Goal: Task Accomplishment & Management: Use online tool/utility

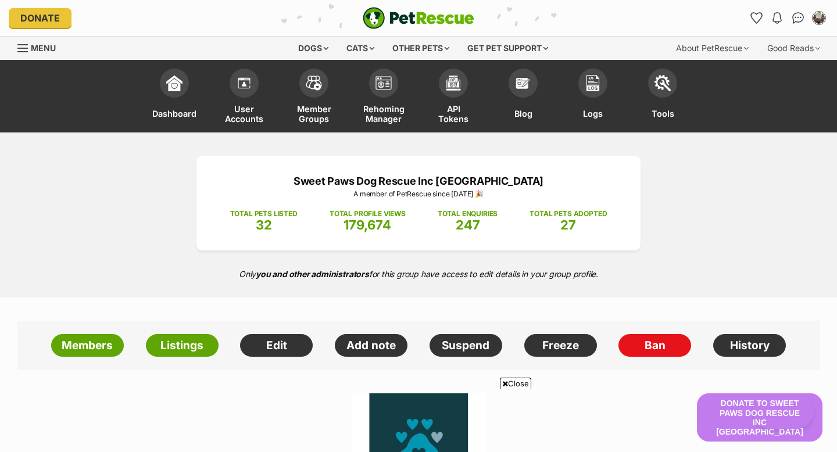
scroll to position [644, 0]
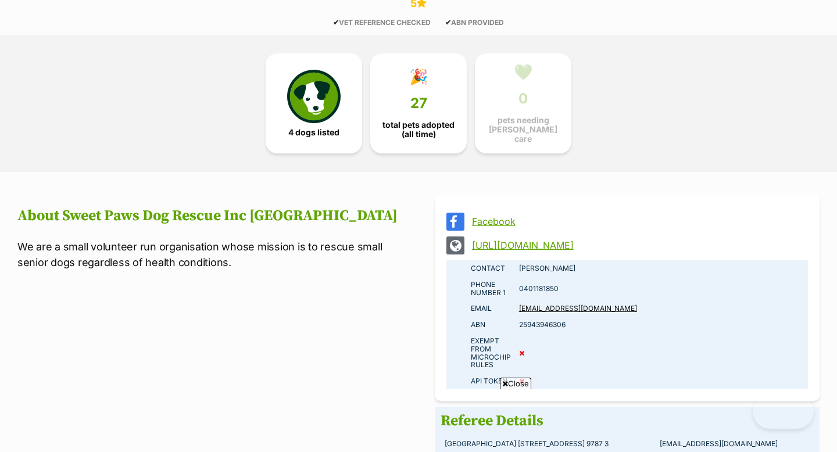
click at [211, 37] on div "4 dogs listed 🎉 27 total pets adopted (all time) 💚 0 pets needing [PERSON_NAME]…" at bounding box center [418, 103] width 523 height 137
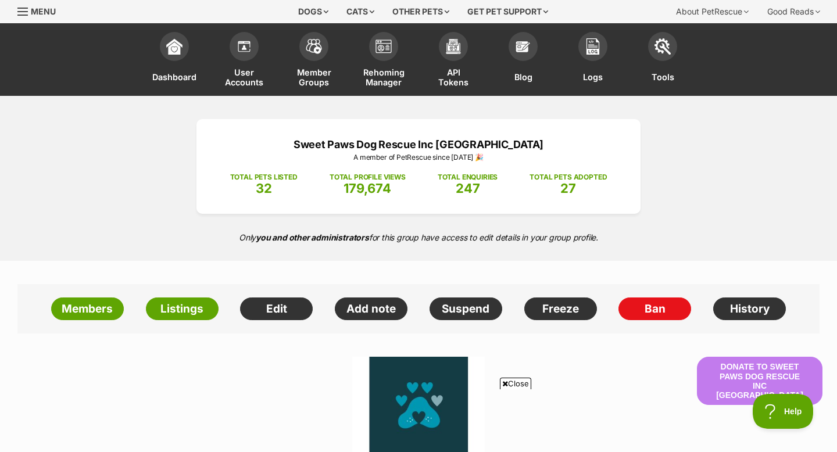
scroll to position [0, 0]
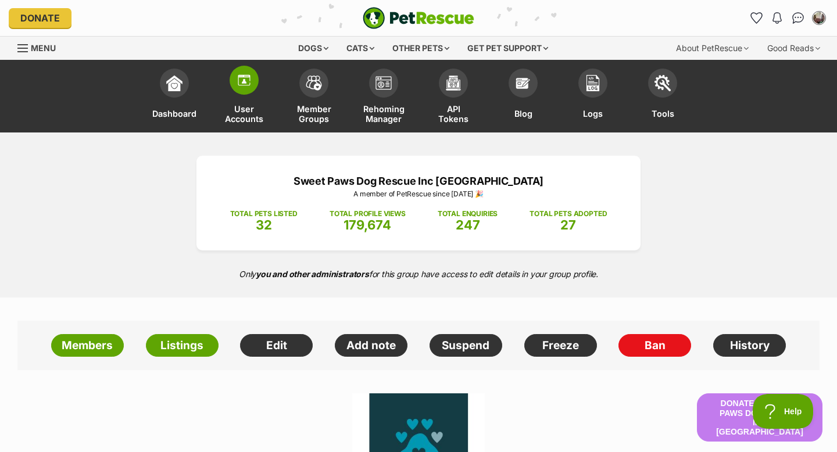
click at [247, 84] on img at bounding box center [244, 80] width 16 height 16
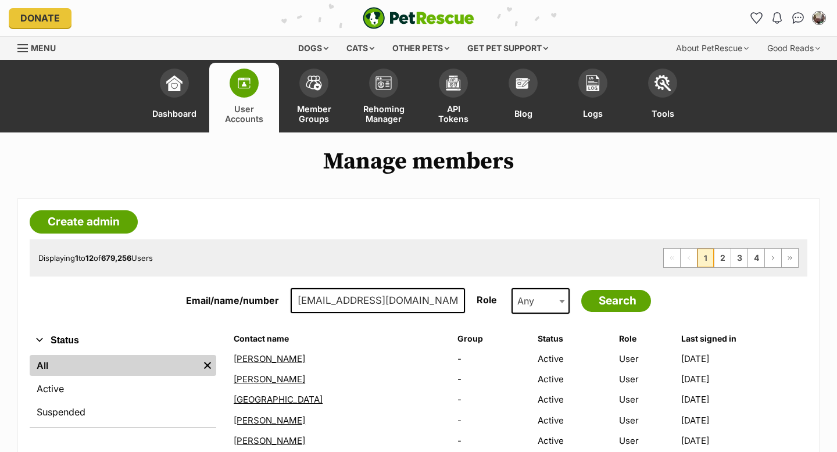
type input "info@moniquesasson.com"
click at [581, 290] on input "Search" at bounding box center [616, 301] width 70 height 22
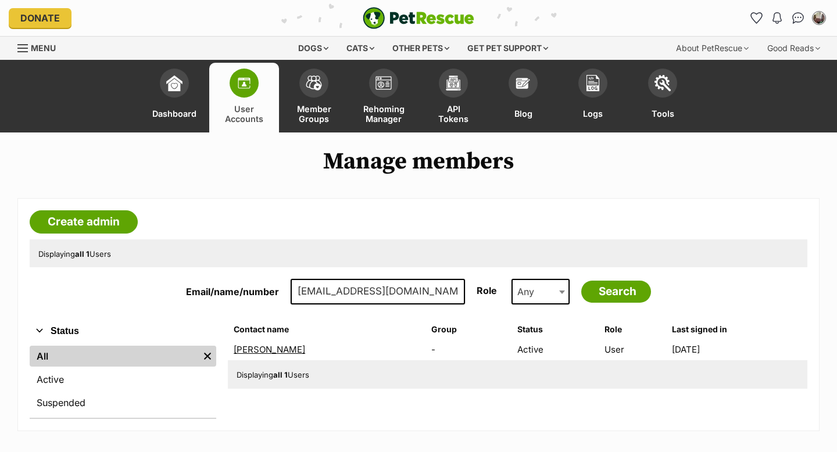
click at [262, 352] on link "Monique Sasson" at bounding box center [269, 349] width 71 height 11
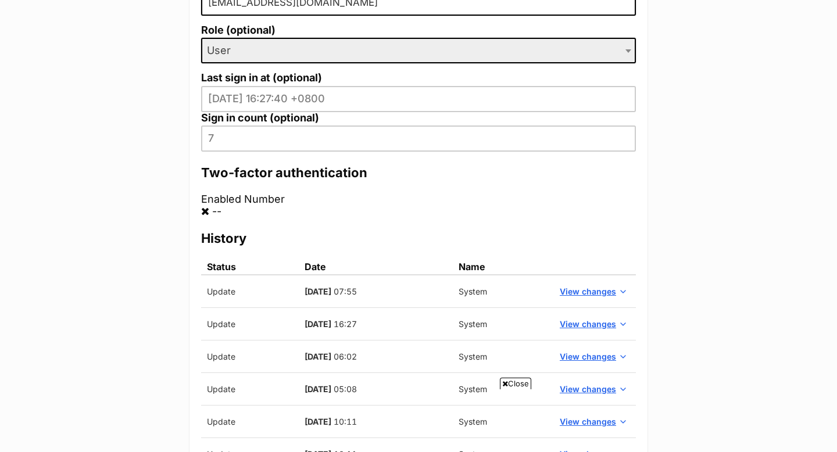
scroll to position [429, 0]
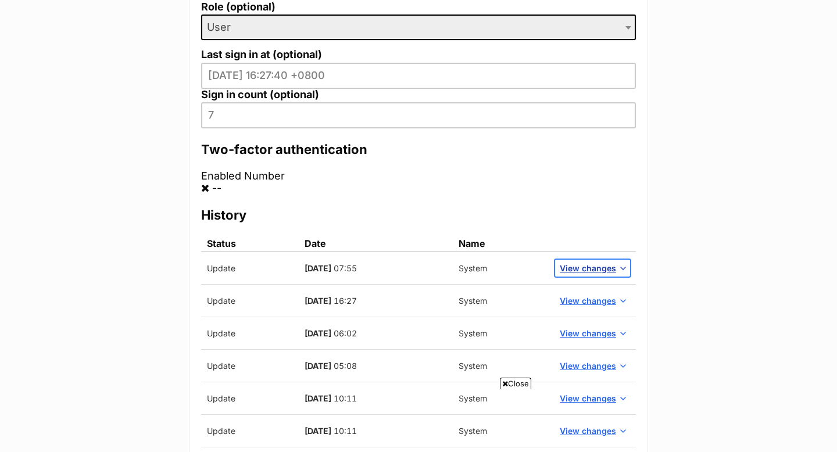
click at [571, 267] on span "View changes" at bounding box center [588, 268] width 56 height 12
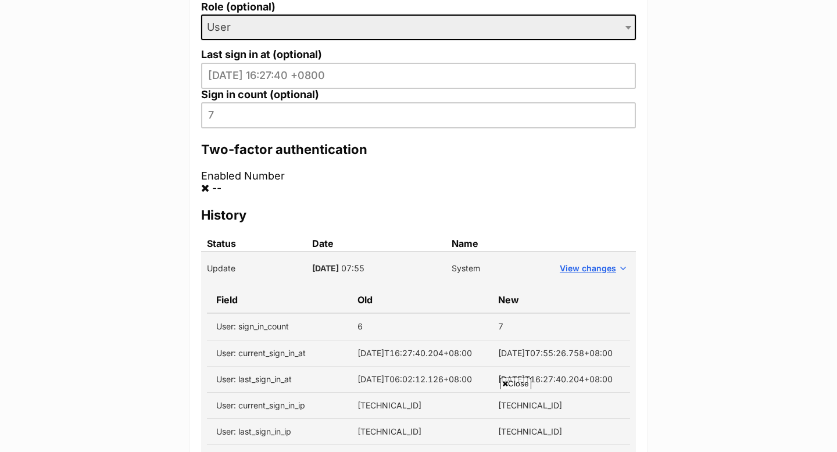
click at [684, 166] on main "Monique Sasson < Back to manage members Profile Edit Add note Suspend Alerts Ma…" at bounding box center [418, 308] width 837 height 1208
click at [94, 173] on main "Monique Sasson < Back to manage members Profile Edit Add note Suspend Alerts Ma…" at bounding box center [418, 308] width 837 height 1208
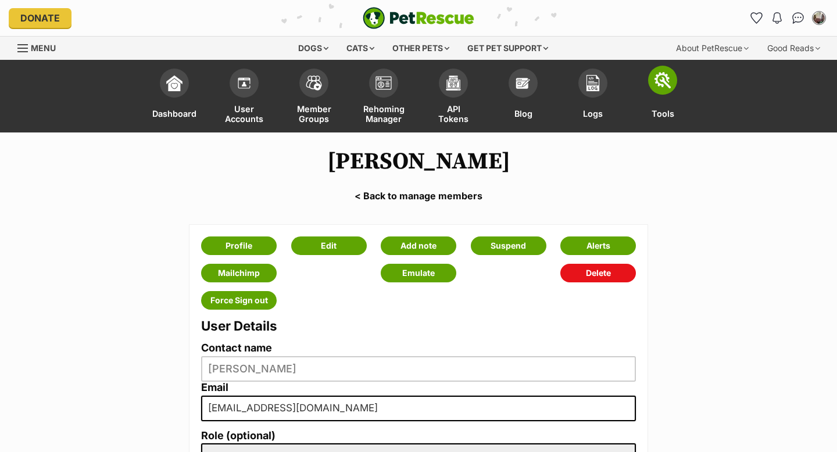
click at [661, 83] on img at bounding box center [663, 80] width 16 height 16
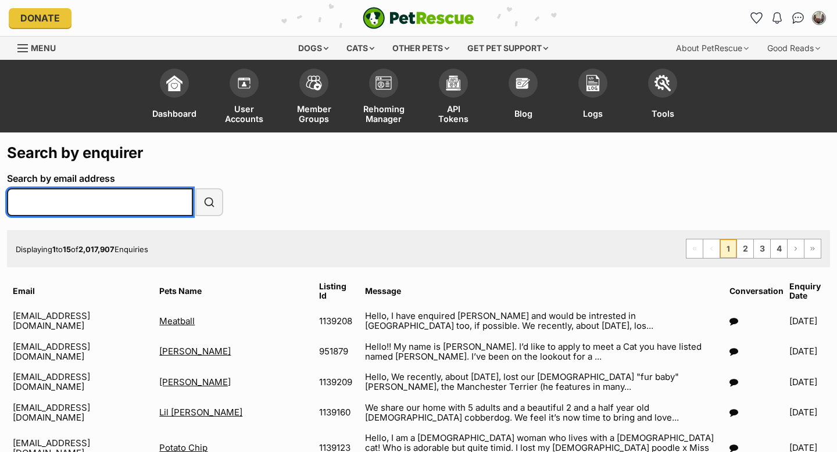
click at [87, 203] on input "Search by email address" at bounding box center [100, 202] width 186 height 28
paste input "[EMAIL_ADDRESS][DOMAIN_NAME]"
type input "[EMAIL_ADDRESS][DOMAIN_NAME]"
click at [195, 188] on button "Search" at bounding box center [209, 202] width 28 height 28
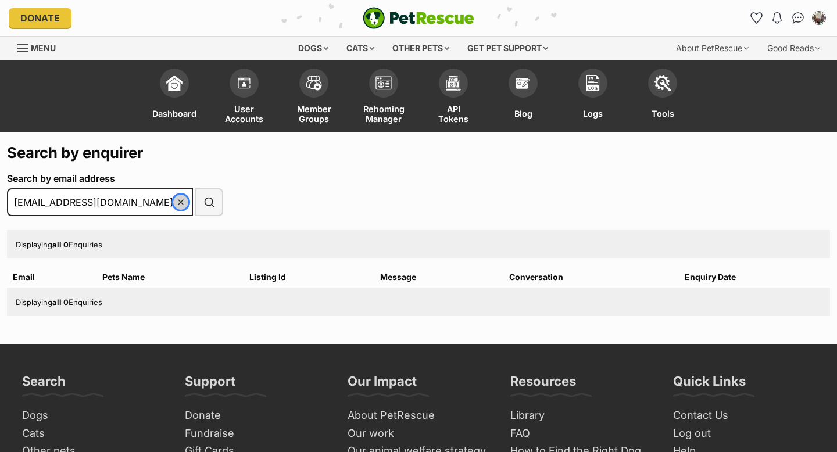
click at [179, 201] on span "reset" at bounding box center [180, 202] width 9 height 9
type input "sezzaeilish@gmail.com"
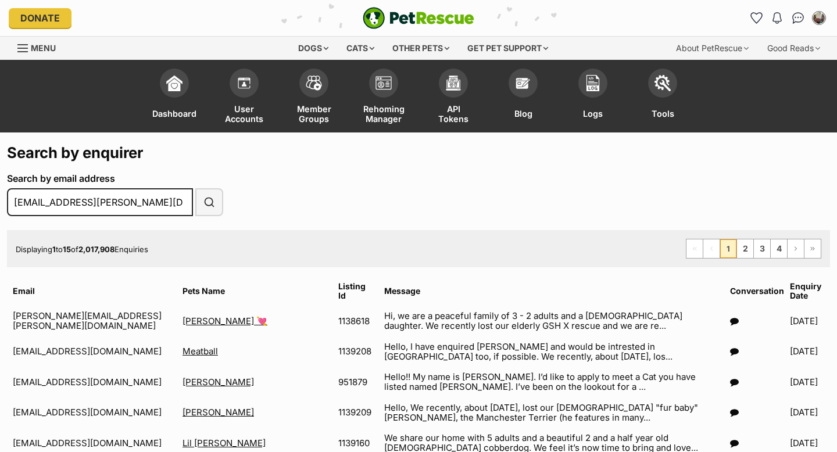
type input "[EMAIL_ADDRESS][PERSON_NAME][DOMAIN_NAME]"
click at [195, 188] on button "Search" at bounding box center [209, 202] width 28 height 28
